Goal: Task Accomplishment & Management: Use online tool/utility

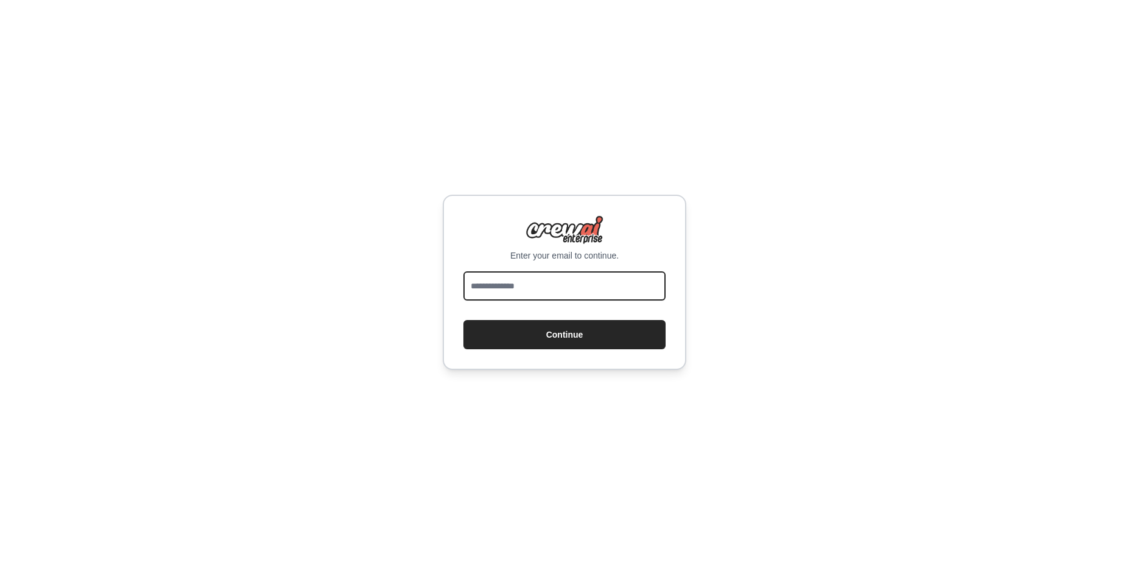
click at [514, 285] on input "email" at bounding box center [564, 286] width 202 height 29
type input "**********"
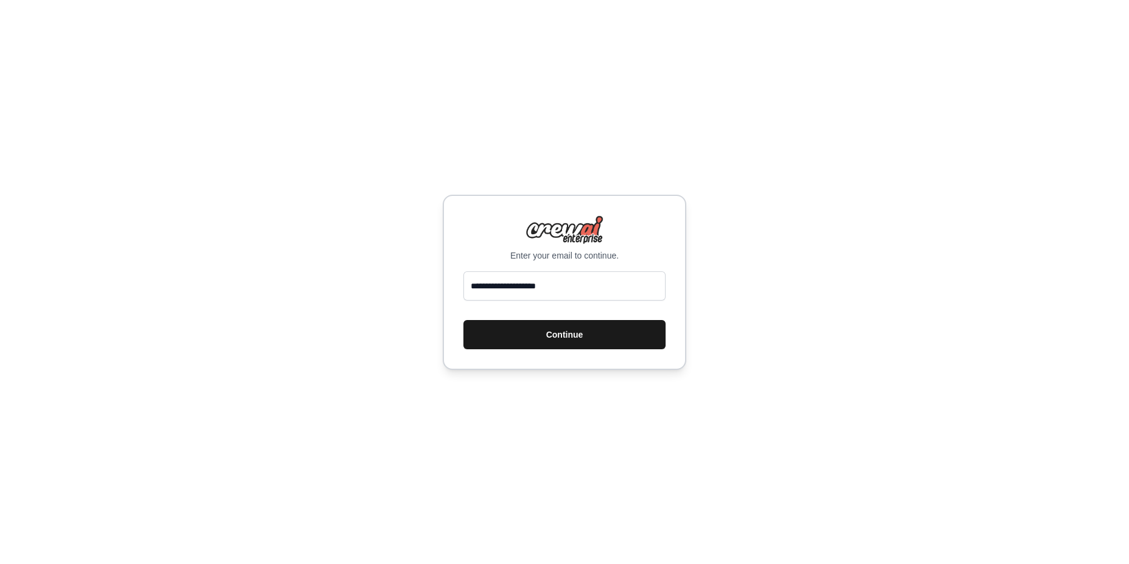
click at [575, 335] on button "Continue" at bounding box center [564, 334] width 202 height 29
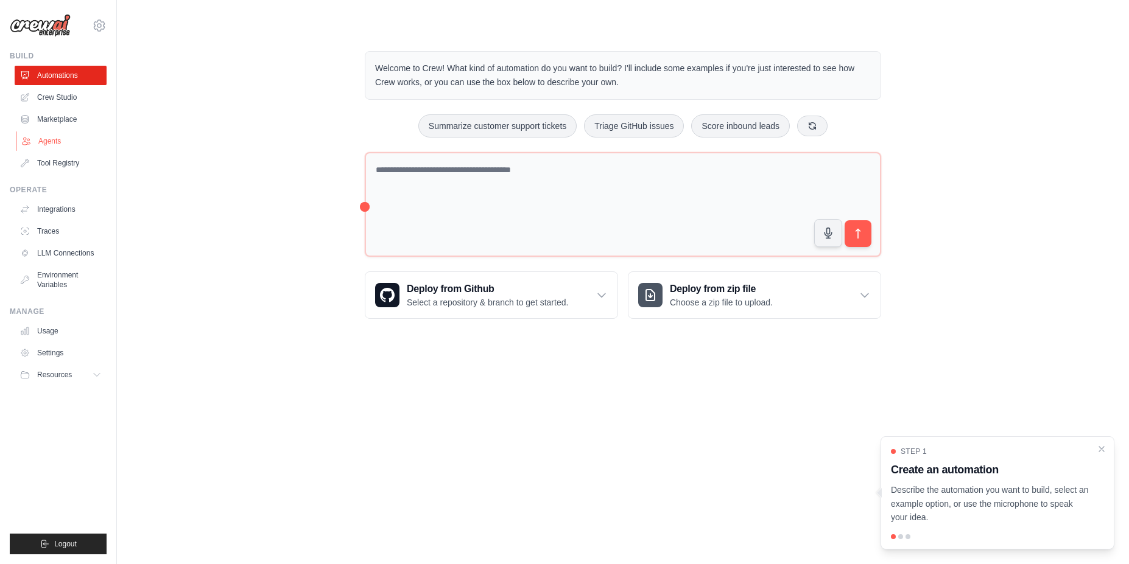
click at [60, 137] on link "Agents" at bounding box center [62, 141] width 92 height 19
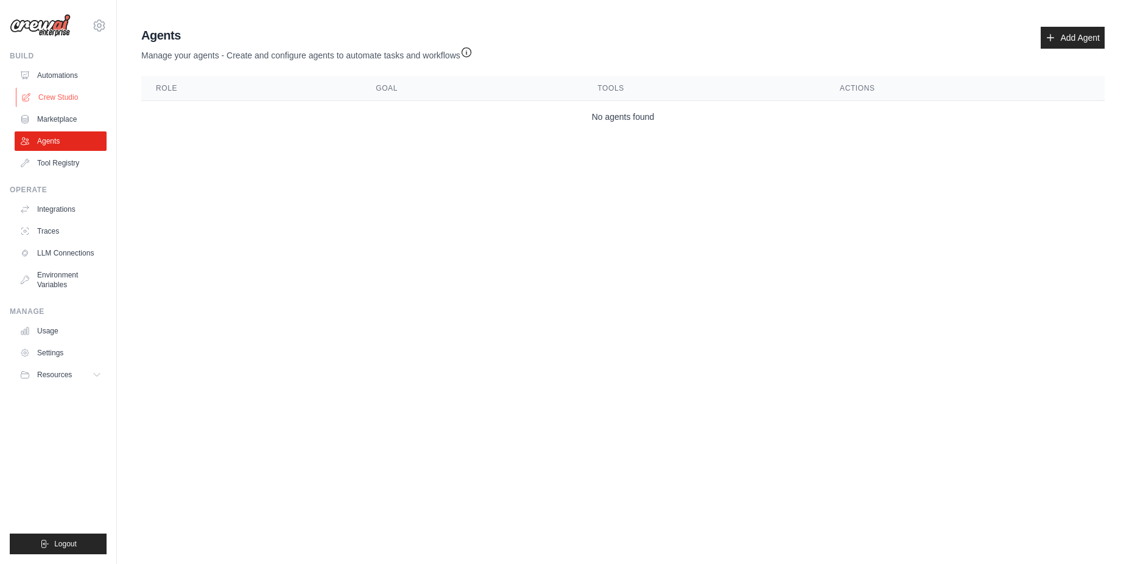
click at [52, 90] on link "Crew Studio" at bounding box center [62, 97] width 92 height 19
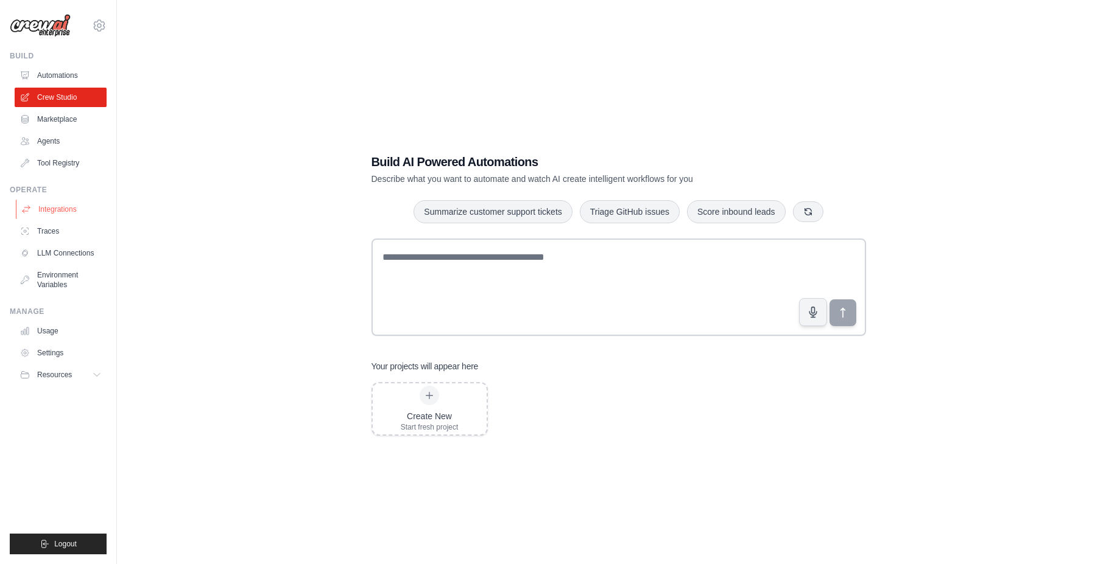
click at [72, 211] on link "Integrations" at bounding box center [62, 209] width 92 height 19
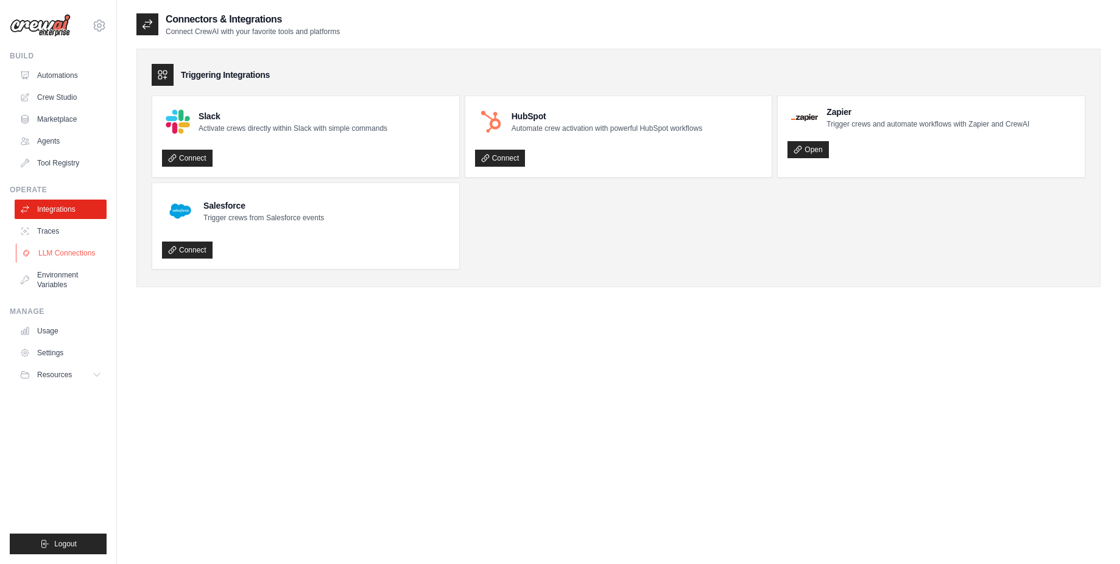
click at [74, 255] on link "LLM Connections" at bounding box center [62, 253] width 92 height 19
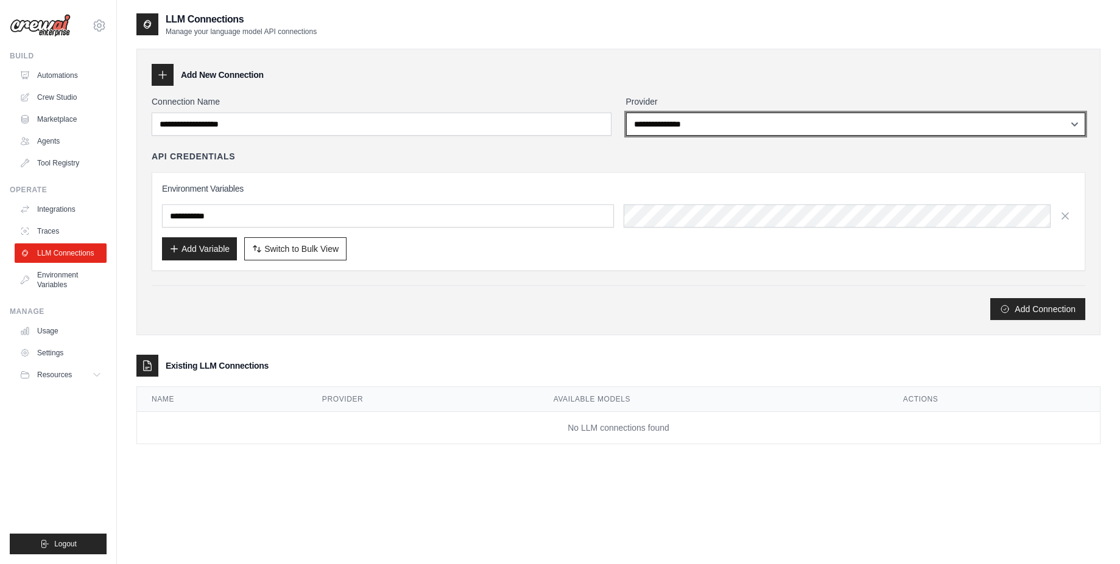
click at [410, 91] on div "**********" at bounding box center [618, 192] width 964 height 287
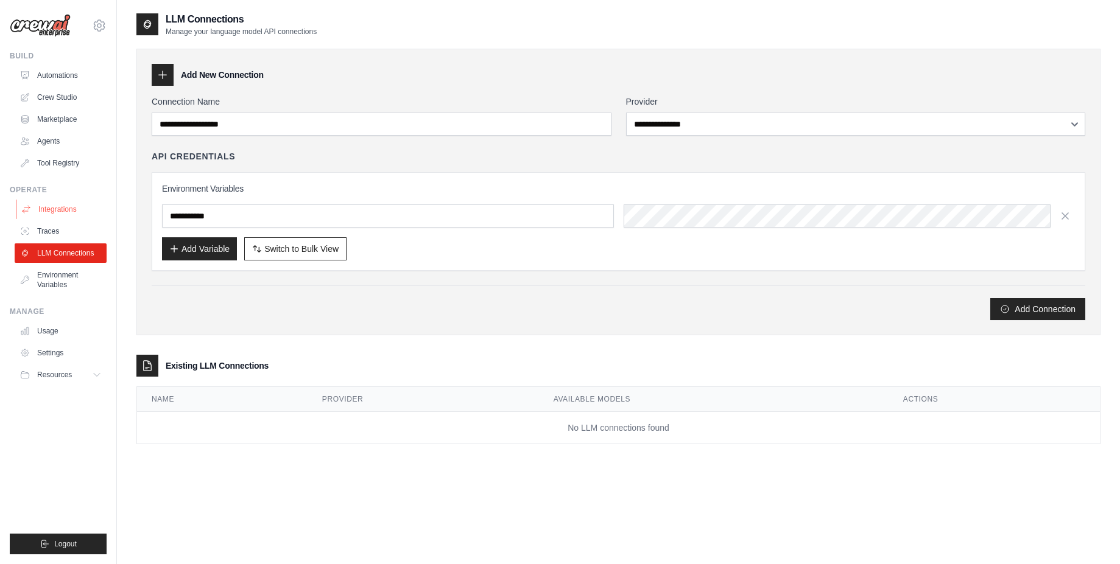
click at [52, 208] on link "Integrations" at bounding box center [62, 209] width 92 height 19
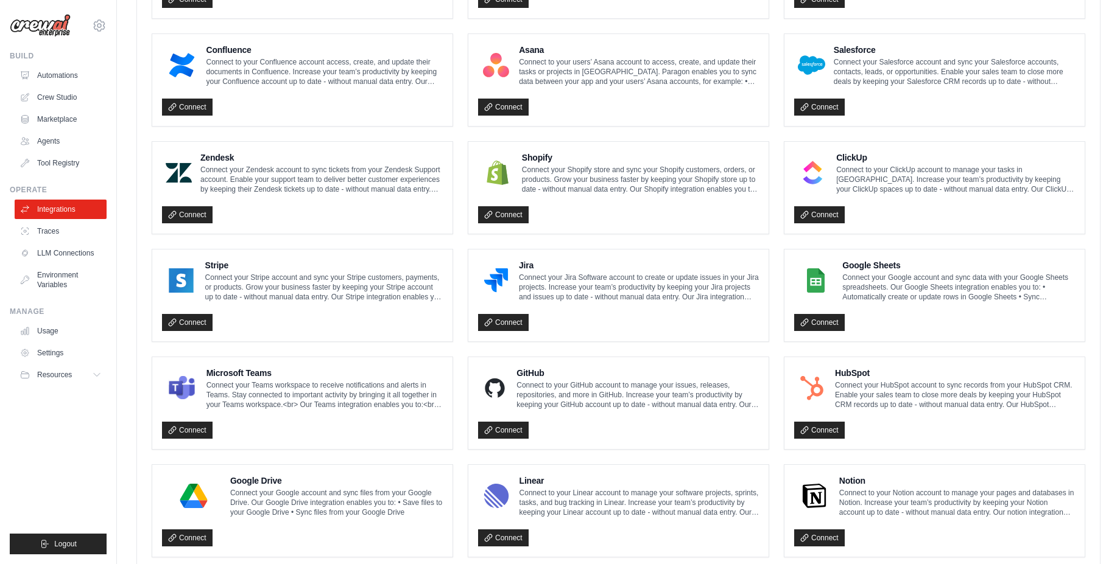
scroll to position [532, 0]
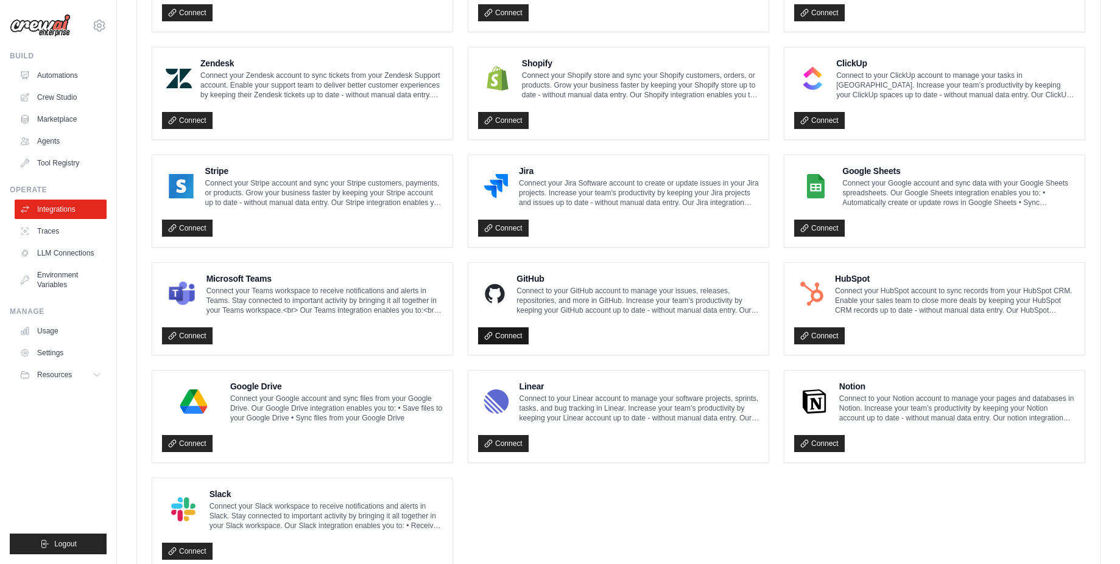
click at [514, 335] on link "Connect" at bounding box center [503, 336] width 51 height 17
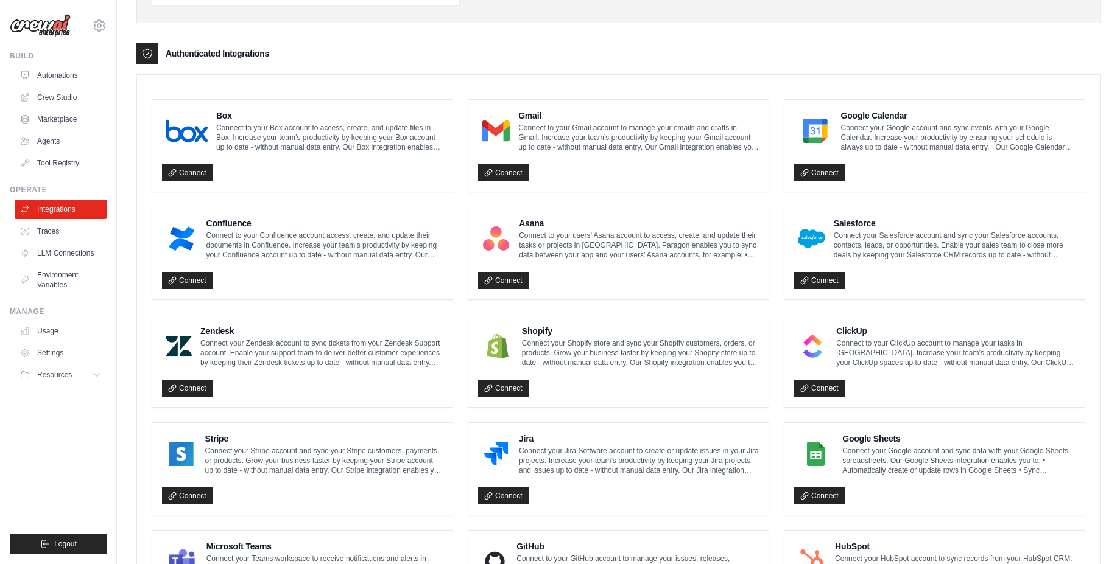
scroll to position [240, 0]
